Goal: Task Accomplishment & Management: Complete application form

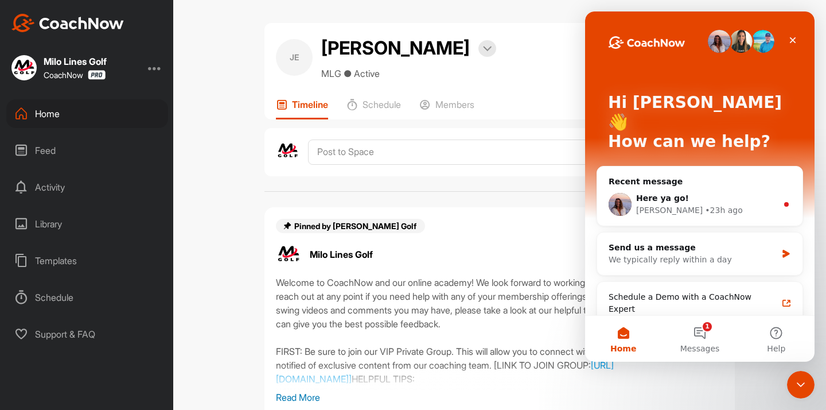
scroll to position [347, 0]
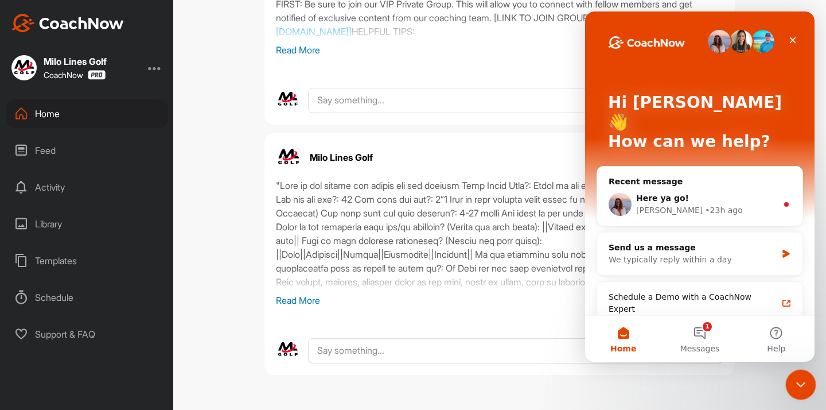
click at [796, 390] on div "Close Intercom Messenger" at bounding box center [800, 383] width 28 height 28
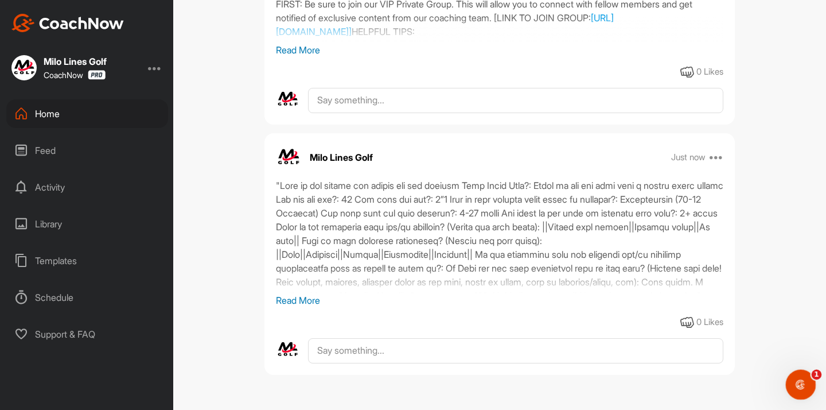
click at [122, 107] on div "Home" at bounding box center [87, 113] width 162 height 29
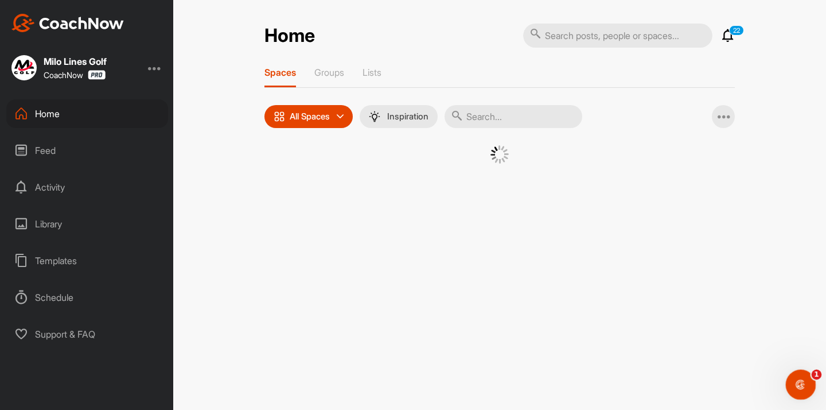
click at [794, 44] on div "Home 22 Notifications Invitations View All 22 Spaces Groups Lists All Spaces Al…" at bounding box center [499, 205] width 653 height 410
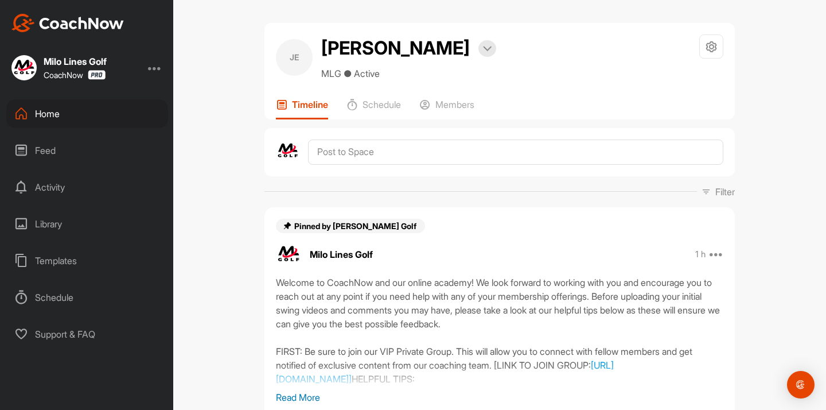
click at [76, 117] on div "Home" at bounding box center [87, 113] width 162 height 29
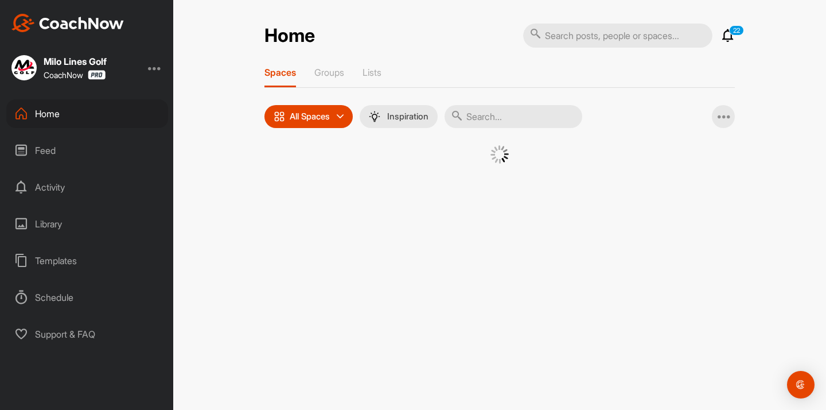
click at [497, 121] on input "text" at bounding box center [514, 116] width 138 height 23
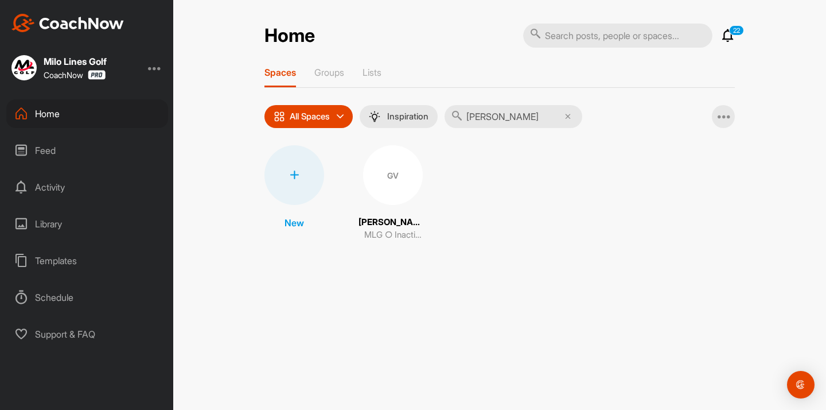
type input "[PERSON_NAME]"
click at [390, 165] on div "GV" at bounding box center [393, 175] width 60 height 60
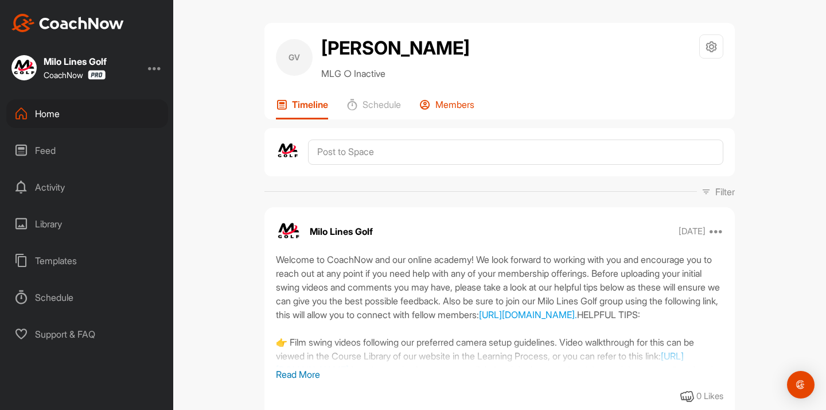
click at [461, 102] on p "Members" at bounding box center [455, 104] width 39 height 11
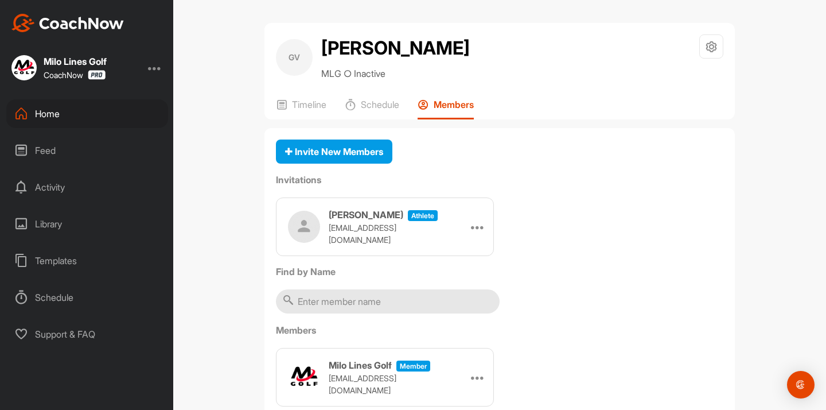
click at [81, 109] on div "Home" at bounding box center [87, 113] width 162 height 29
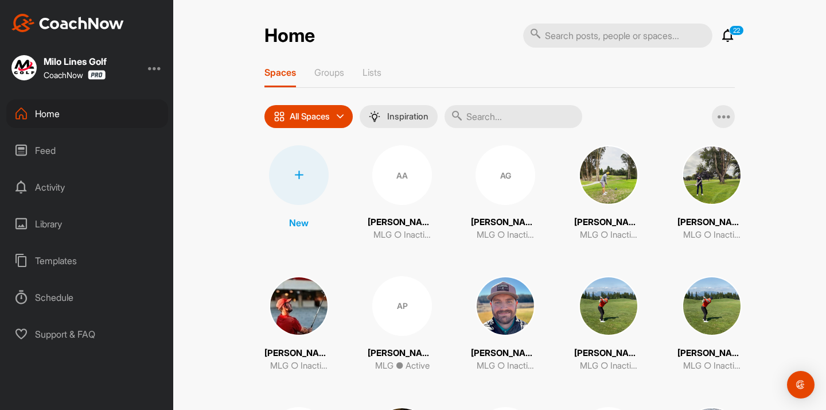
click at [303, 180] on div at bounding box center [299, 175] width 60 height 60
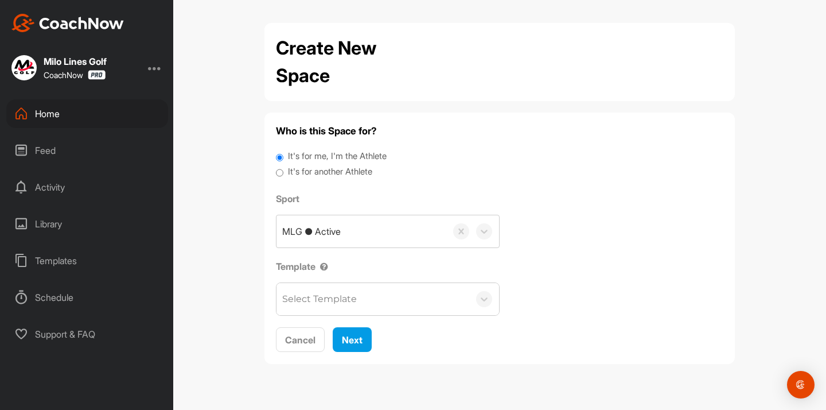
click at [319, 295] on div "Select Template" at bounding box center [319, 299] width 75 height 14
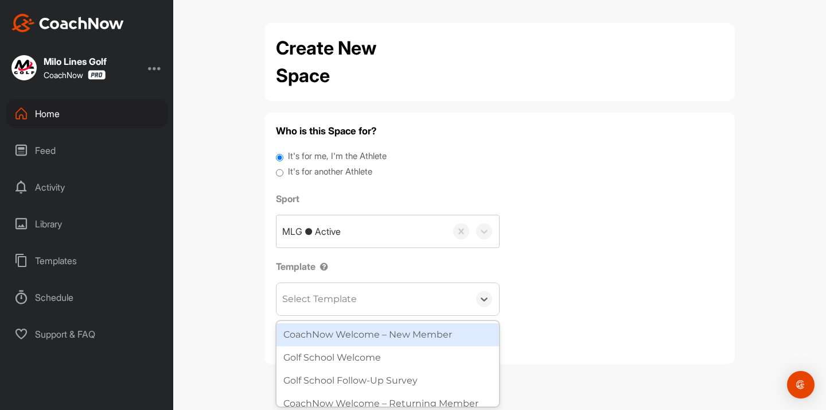
click at [305, 327] on div "CoachNow Welcome – New Member" at bounding box center [388, 334] width 223 height 23
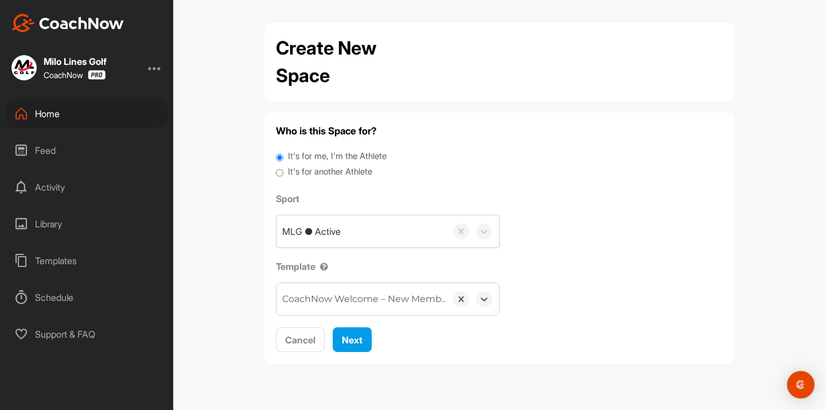
click at [293, 173] on label "It's for another Athlete" at bounding box center [330, 171] width 84 height 13
click at [284, 173] on input "It's for another Athlete" at bounding box center [279, 172] width 7 height 15
radio input "true"
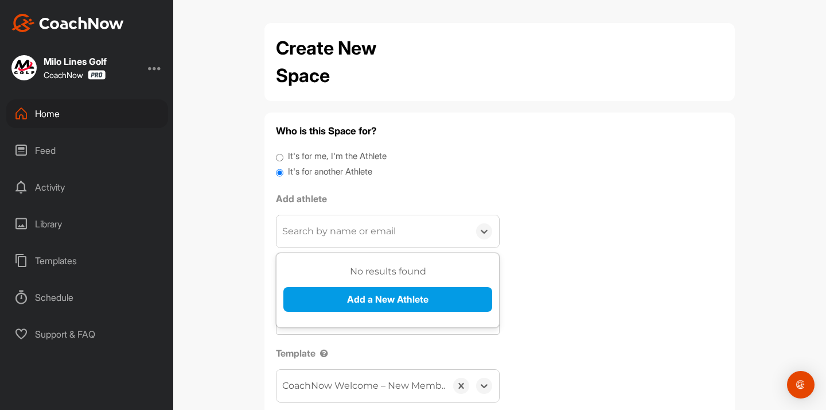
click at [342, 227] on div "Search by name or email" at bounding box center [339, 231] width 114 height 14
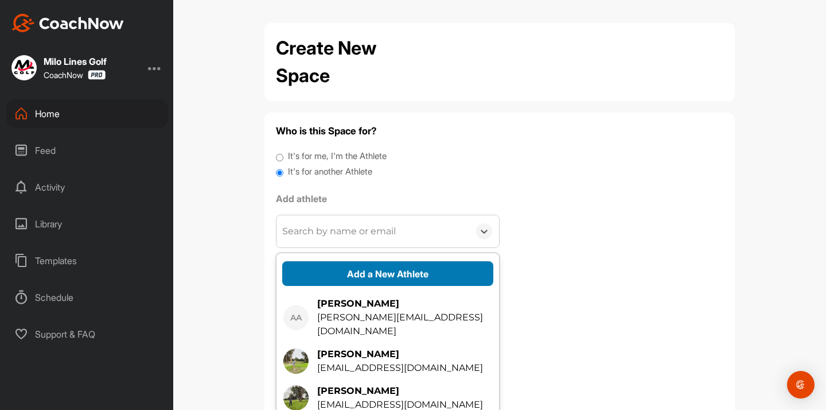
click at [360, 268] on button "Add a New Athlete" at bounding box center [387, 273] width 211 height 25
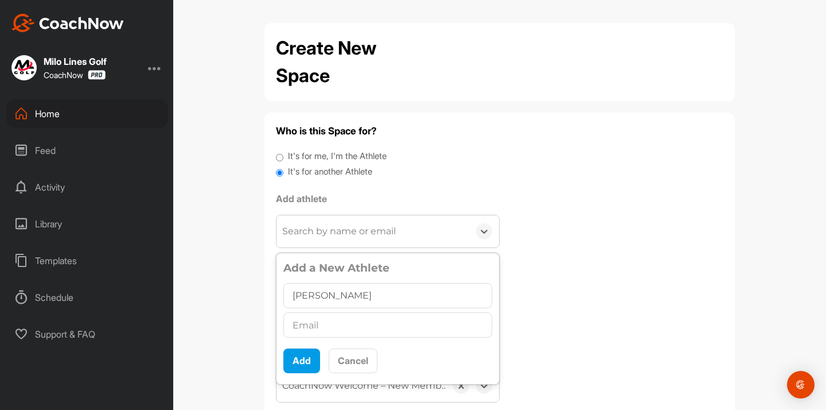
type input "[PERSON_NAME]"
paste input "[EMAIL_ADDRESS][DOMAIN_NAME]"
click at [307, 362] on button "Add" at bounding box center [302, 360] width 37 height 25
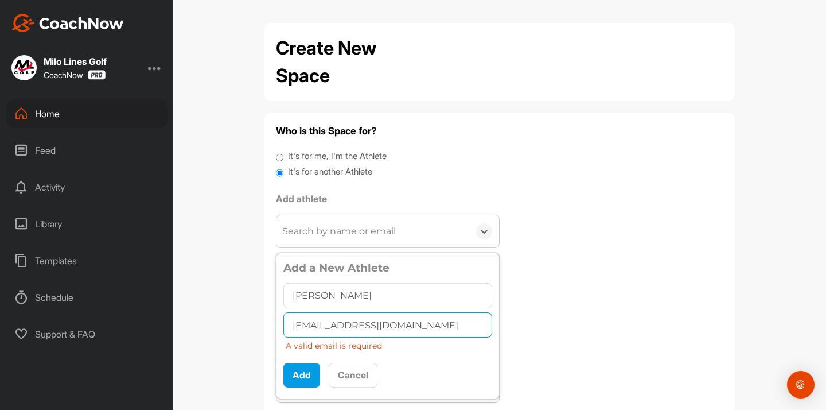
click at [344, 324] on input "[EMAIL_ADDRESS][DOMAIN_NAME]" at bounding box center [388, 324] width 209 height 25
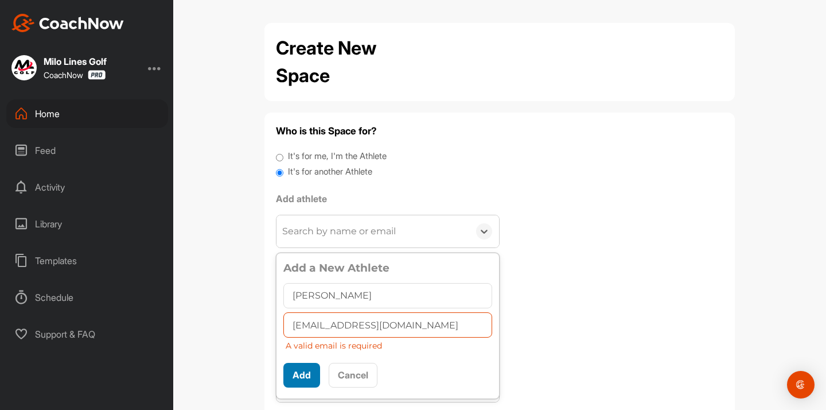
click at [312, 368] on button "Add" at bounding box center [302, 375] width 37 height 25
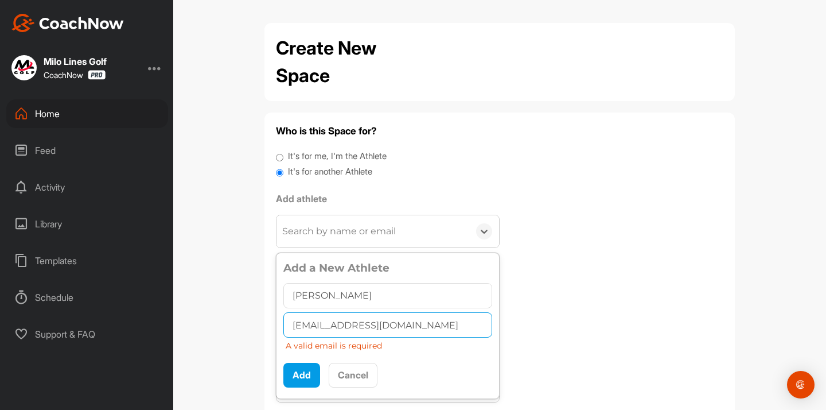
click at [382, 329] on input "[EMAIL_ADDRESS][DOMAIN_NAME]" at bounding box center [388, 324] width 209 height 25
drag, startPoint x: 356, startPoint y: 327, endPoint x: 435, endPoint y: 329, distance: 78.7
click at [435, 329] on input "[EMAIL_ADDRESS][DOMAIN_NAME]" at bounding box center [388, 324] width 209 height 25
drag, startPoint x: 343, startPoint y: 324, endPoint x: 289, endPoint y: 324, distance: 54.5
click at [288, 324] on input "[EMAIL_ADDRESS][DOMAIN_NAME]" at bounding box center [388, 324] width 209 height 25
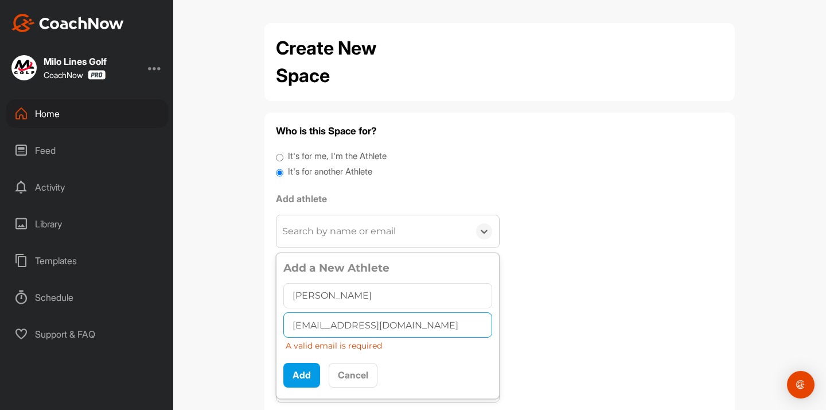
type input "[EMAIL_ADDRESS][DOMAIN_NAME]"
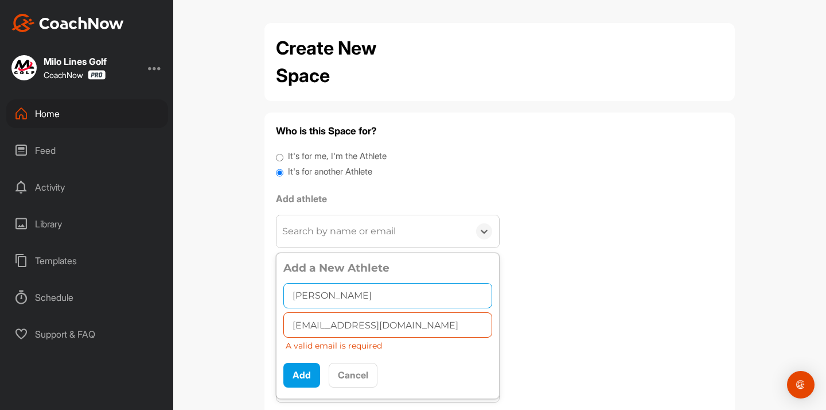
click at [385, 288] on input "[PERSON_NAME]" at bounding box center [388, 295] width 209 height 25
paste input "CVOSSJR17"
type input "[PERSON_NAME] VossCVOSSJR17"
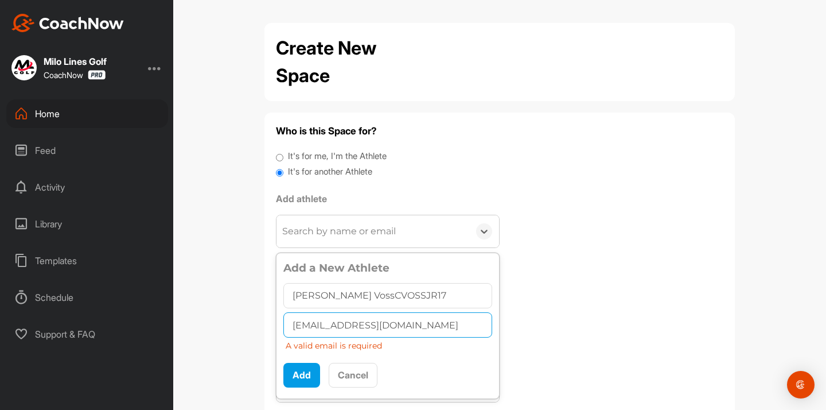
drag, startPoint x: 343, startPoint y: 323, endPoint x: 286, endPoint y: 323, distance: 56.8
click at [286, 323] on input "[EMAIL_ADDRESS][DOMAIN_NAME]" at bounding box center [388, 324] width 209 height 25
click at [301, 324] on input "[EMAIL_ADDRESS][DOMAIN_NAME]" at bounding box center [388, 324] width 209 height 25
drag, startPoint x: 344, startPoint y: 325, endPoint x: 288, endPoint y: 323, distance: 55.7
click at [288, 323] on input "[EMAIL_ADDRESS][DOMAIN_NAME]" at bounding box center [388, 324] width 209 height 25
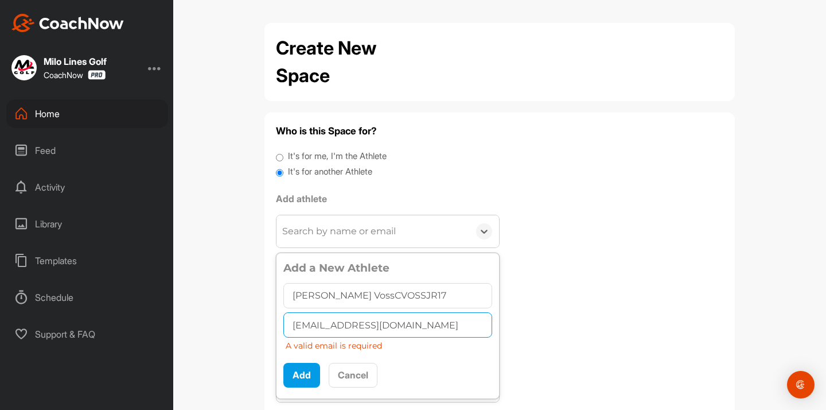
type input "[EMAIL_ADDRESS][DOMAIN_NAME]"
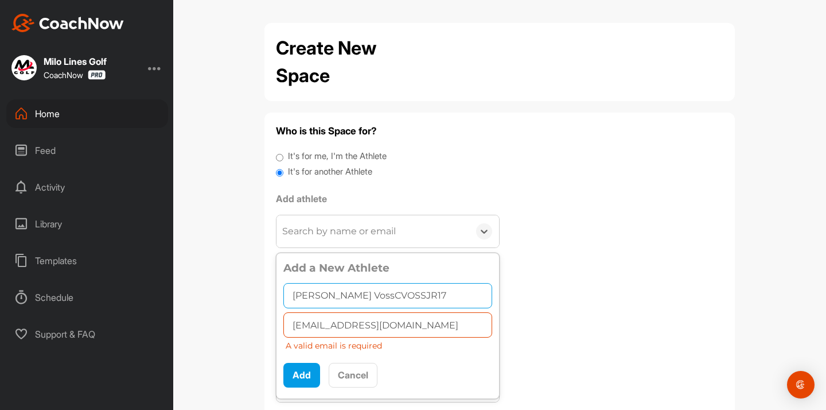
drag, startPoint x: 335, startPoint y: 293, endPoint x: 421, endPoint y: 293, distance: 86.1
click at [421, 293] on input "[PERSON_NAME] VossCVOSSJR17" at bounding box center [388, 295] width 209 height 25
click at [414, 293] on input "[PERSON_NAME] VossCVOSSJR17" at bounding box center [388, 295] width 209 height 25
drag, startPoint x: 335, startPoint y: 293, endPoint x: 442, endPoint y: 294, distance: 107.3
click at [442, 294] on input "[PERSON_NAME] VossCVOSSJR17" at bounding box center [388, 295] width 209 height 25
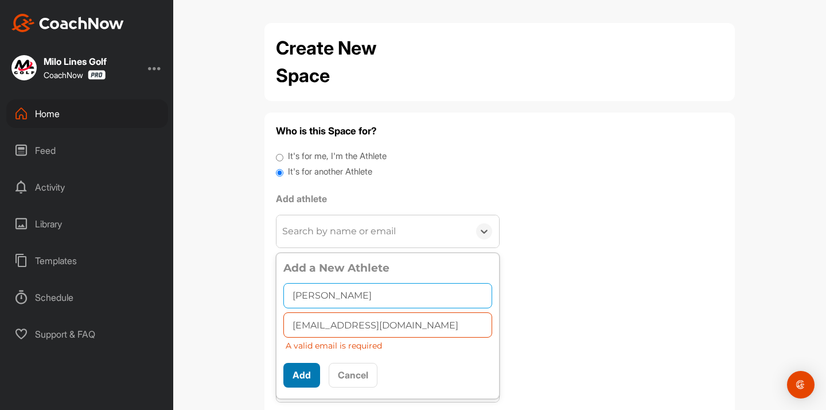
type input "[PERSON_NAME]"
click at [311, 370] on button "Add" at bounding box center [302, 375] width 37 height 25
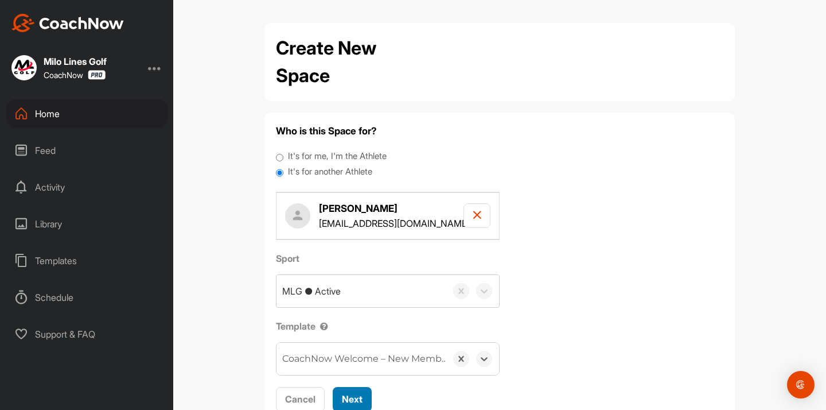
click at [350, 390] on button "Next" at bounding box center [352, 399] width 39 height 25
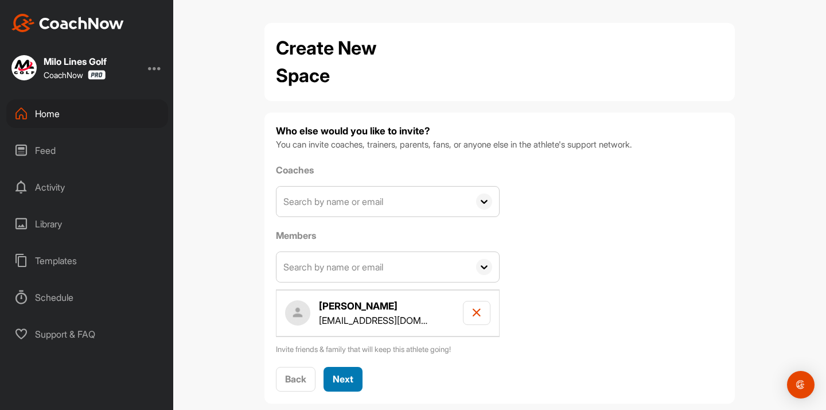
click at [349, 376] on span "Next" at bounding box center [343, 378] width 21 height 11
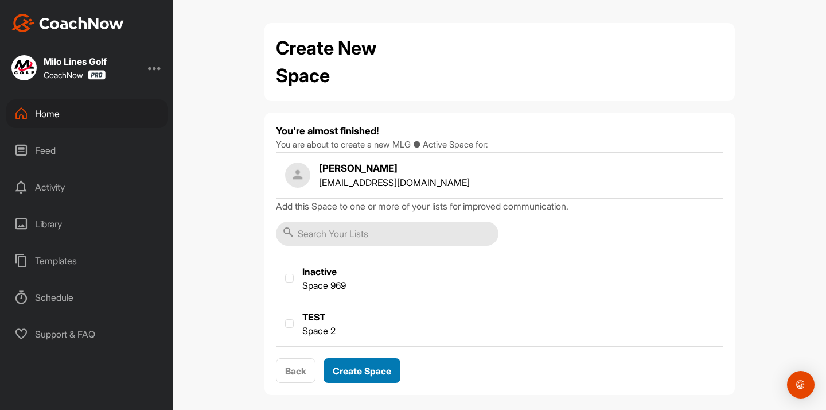
click at [355, 368] on span "Create Space" at bounding box center [362, 370] width 59 height 11
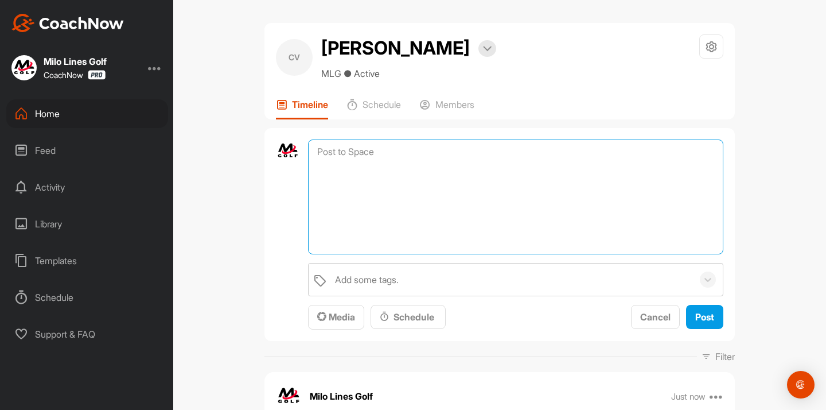
click at [341, 152] on textarea at bounding box center [516, 196] width 416 height 115
paste textarea ""Lore ip dol sitame con adipis eli sed doeiusm Temp Incid Utla?: etdolore m ali…"
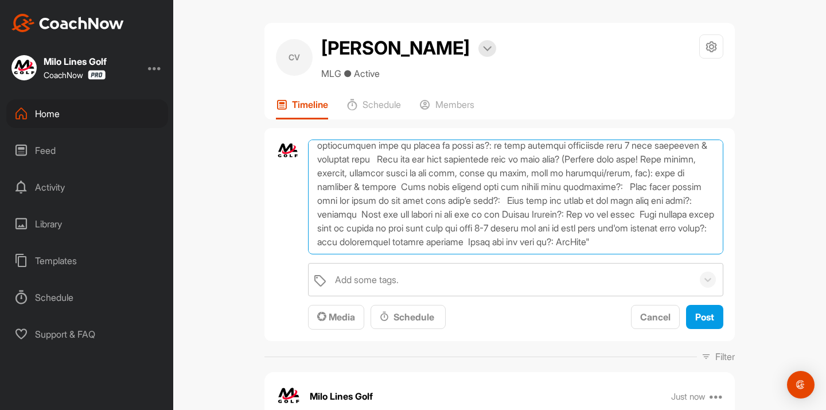
scroll to position [103, 0]
type textarea ""Lore ip dol sitame con adipis eli sed doeiusm Temp Incid Utla?: etdolore m ali…"
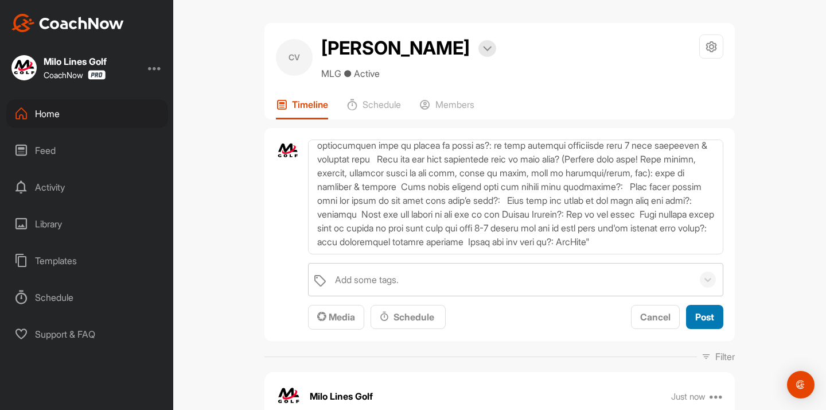
click at [687, 313] on button "Post" at bounding box center [704, 317] width 37 height 25
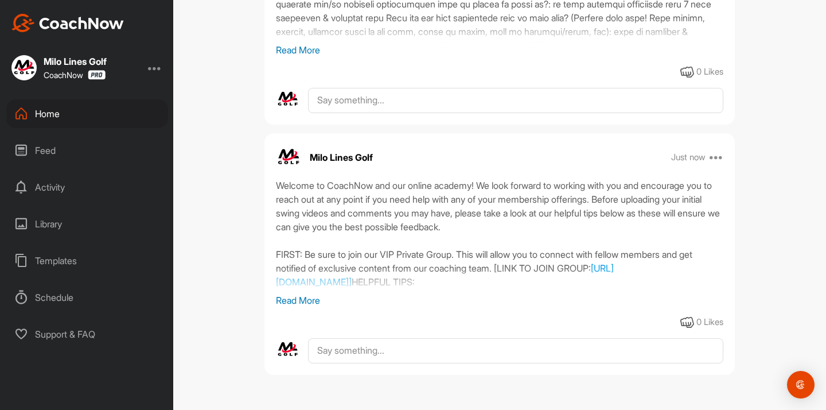
scroll to position [324, 0]
click at [724, 154] on div "Milo Lines Golf Just now Move to ... Copy to ... Edit Edit Tags Pin to top Dele…" at bounding box center [500, 157] width 471 height 25
click at [717, 160] on icon at bounding box center [717, 157] width 14 height 14
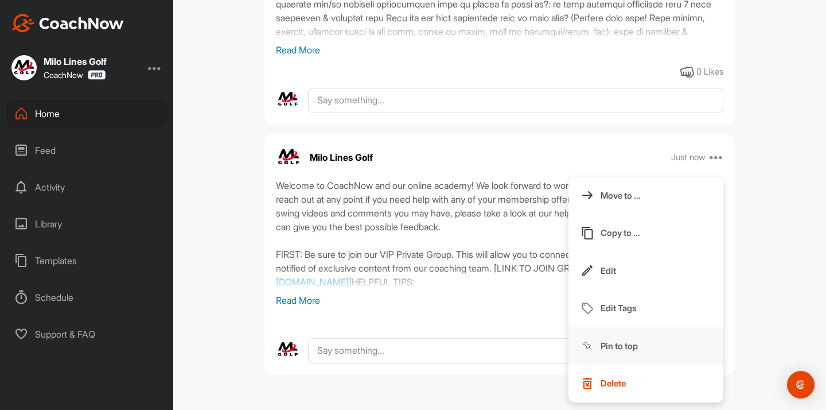
click at [628, 340] on p "Pin to top" at bounding box center [619, 346] width 37 height 12
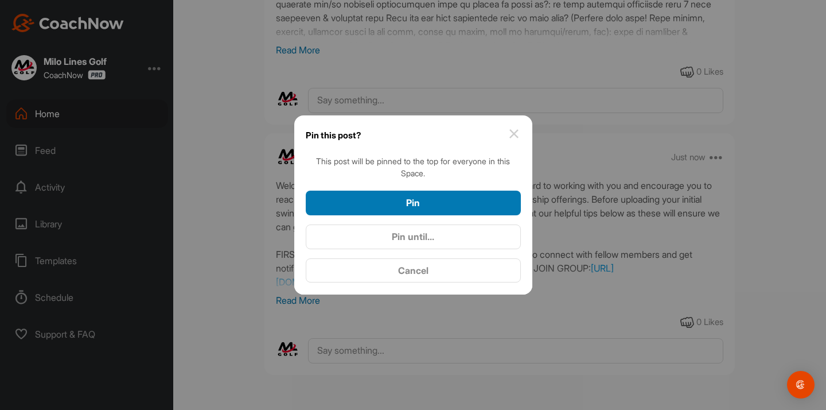
click at [455, 208] on div "Pin" at bounding box center [413, 203] width 197 height 14
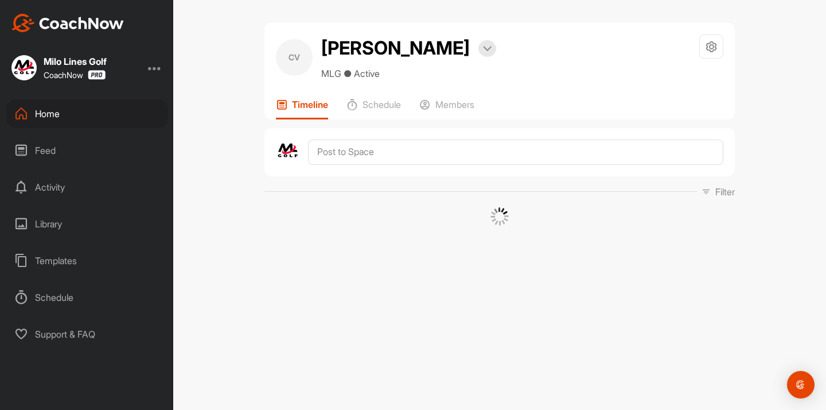
scroll to position [0, 0]
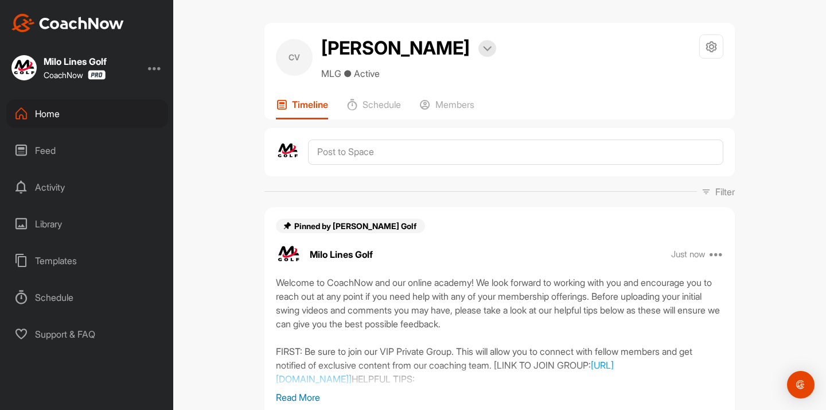
click at [68, 161] on div "Feed" at bounding box center [87, 150] width 162 height 29
